Goal: Task Accomplishment & Management: Use online tool/utility

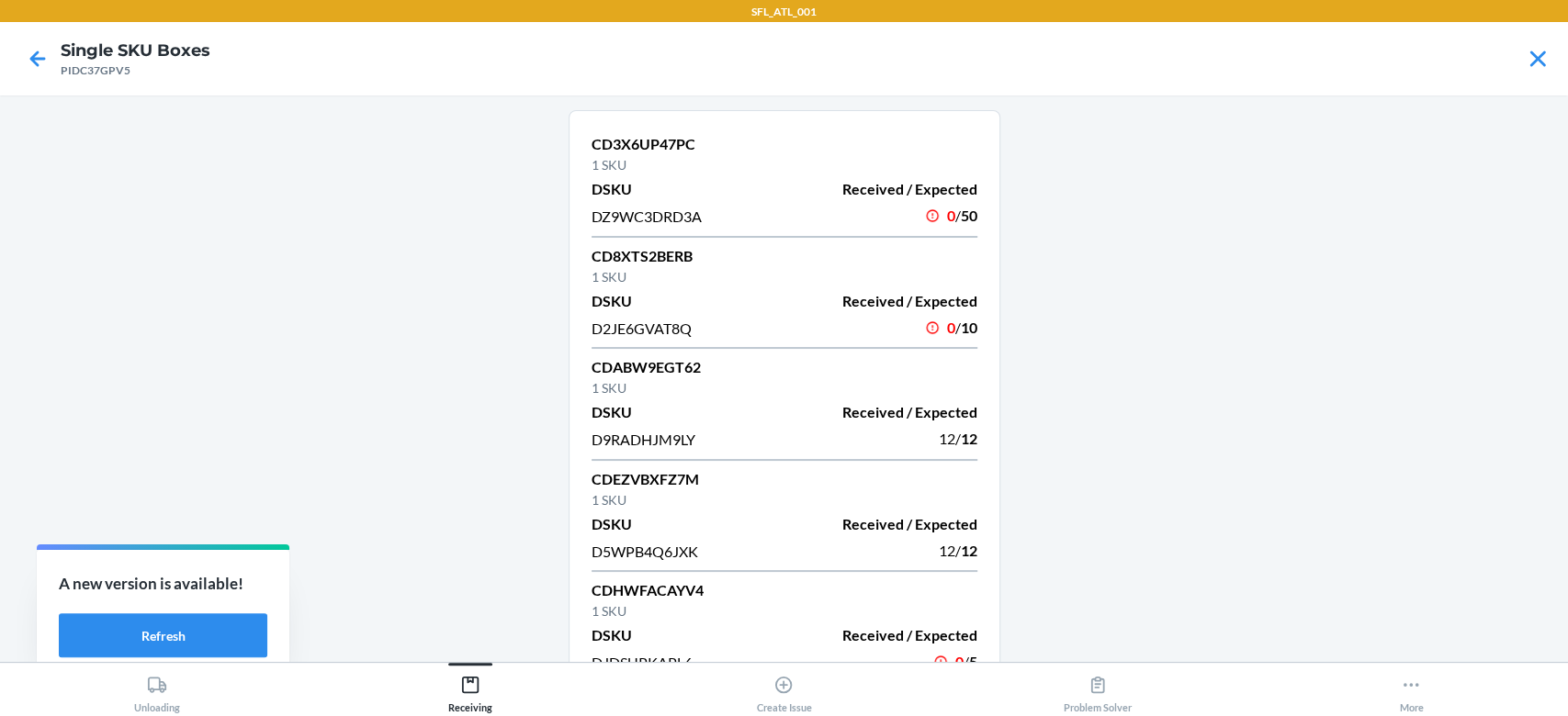
scroll to position [702, 0]
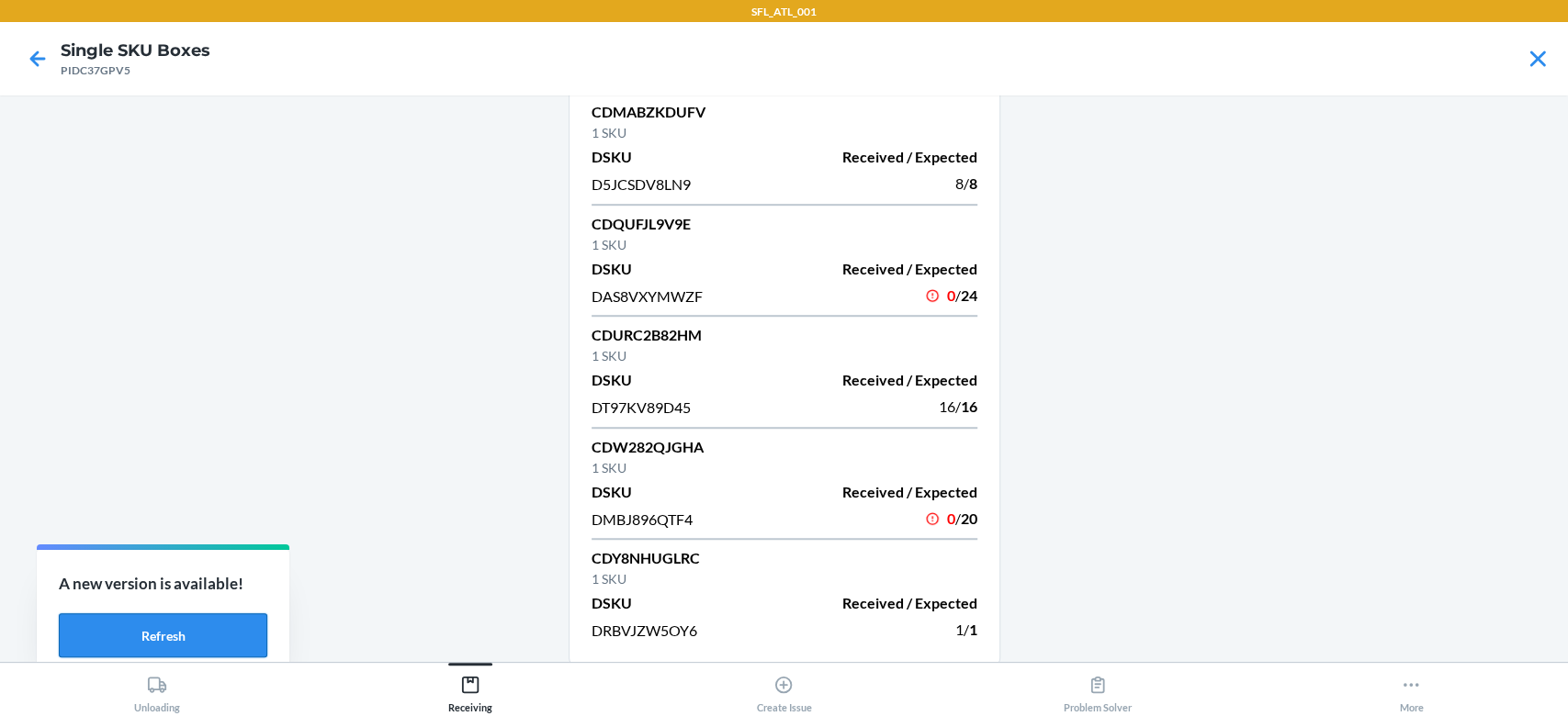
click at [203, 636] on button "Refresh" at bounding box center [163, 635] width 209 height 44
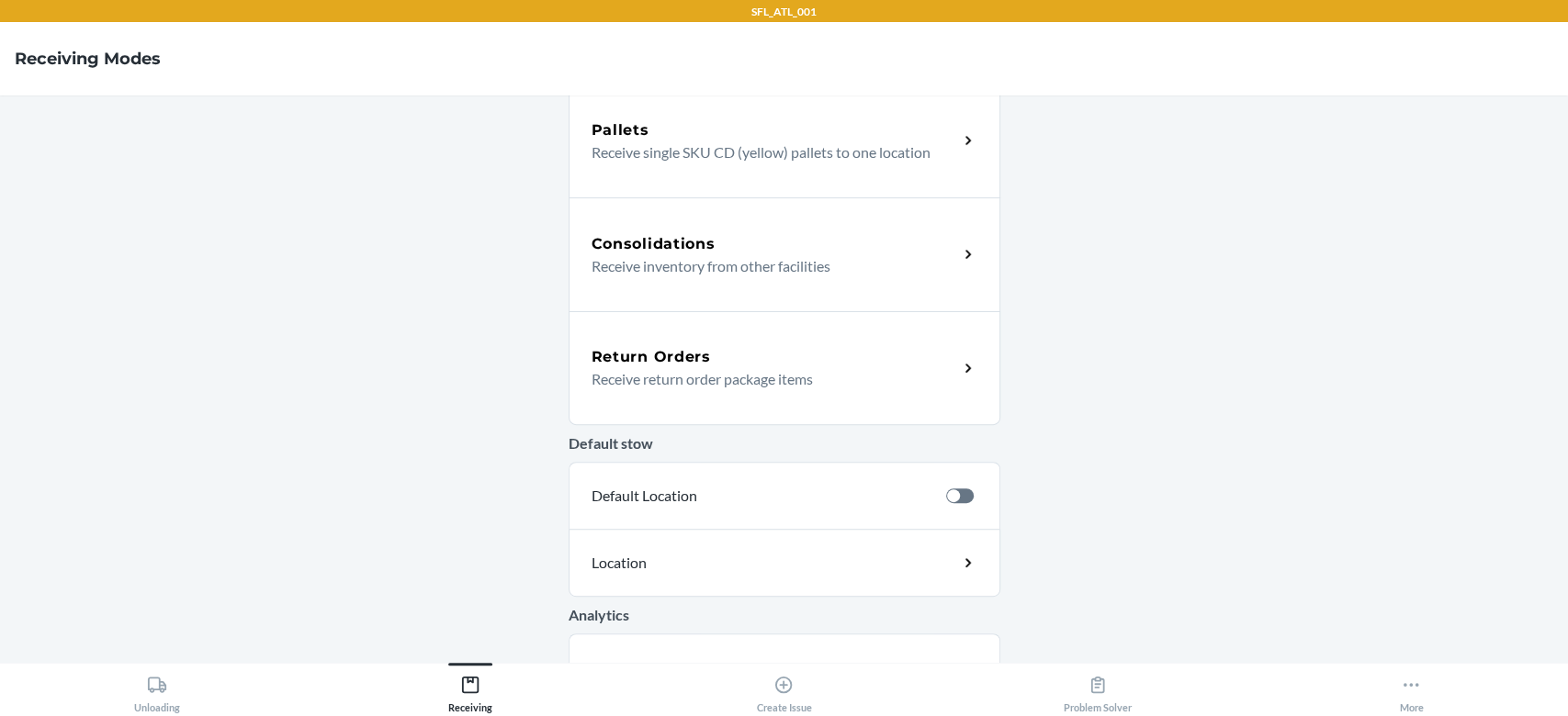
scroll to position [367, 0]
click at [789, 225] on div "Consolidations Receive inventory from other facilities" at bounding box center [784, 251] width 432 height 114
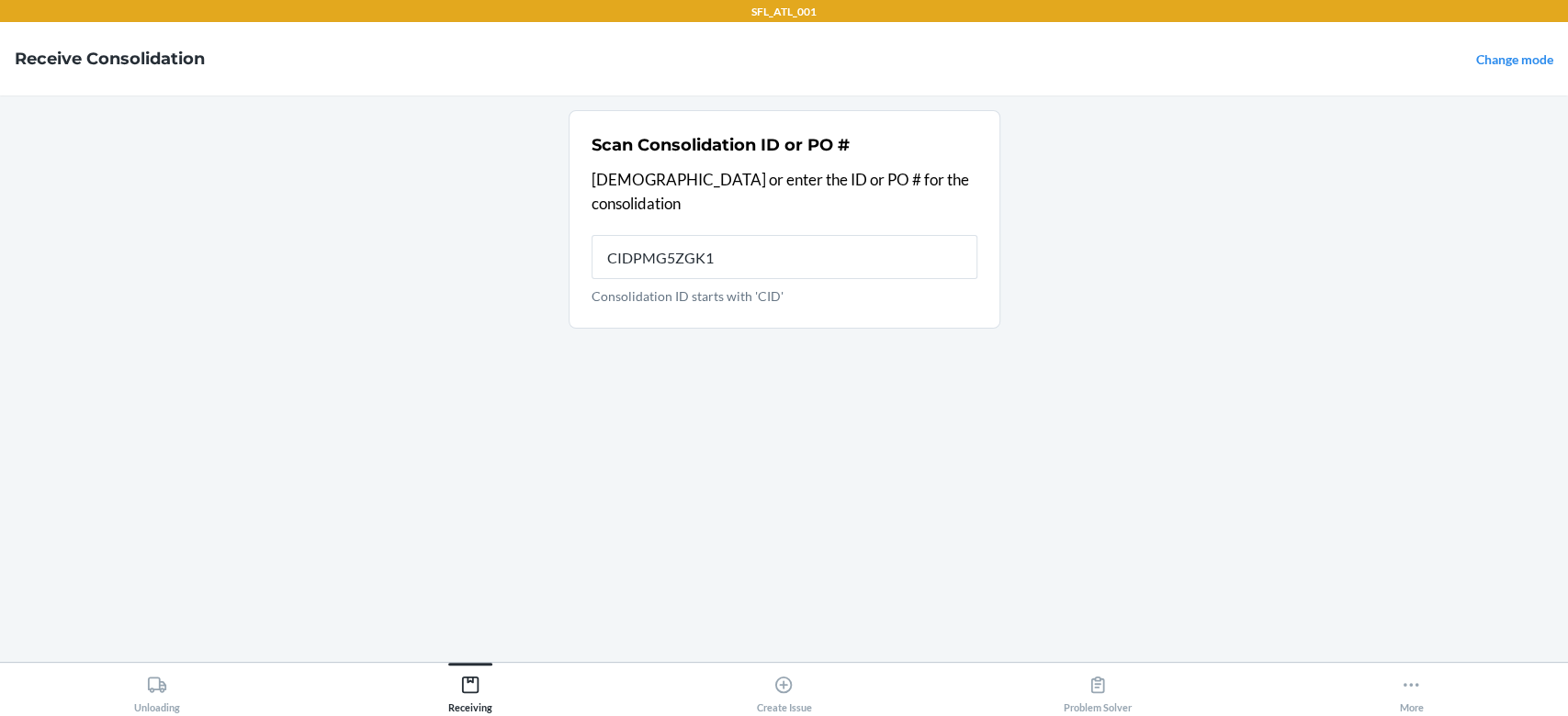
type input "CIDPMG5ZGK10"
type input "CIDPMG5ZGK9"
